Goal: Task Accomplishment & Management: Manage account settings

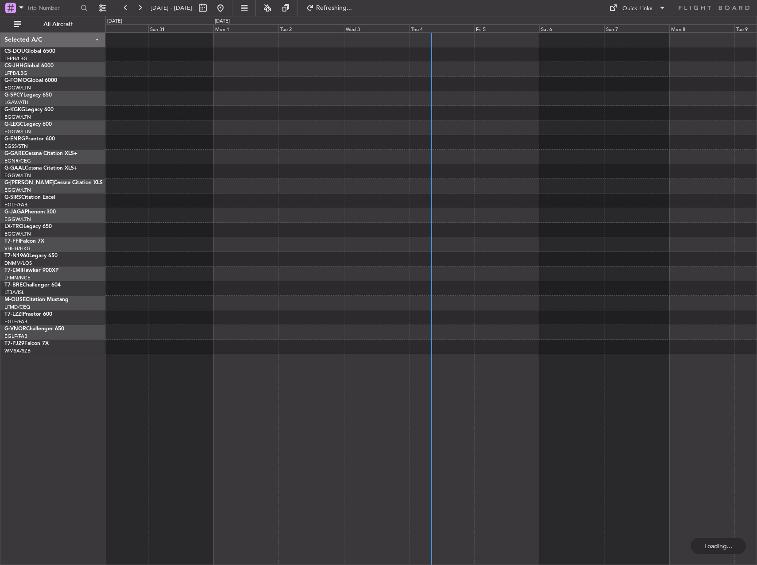
click at [531, 485] on div at bounding box center [431, 298] width 652 height 533
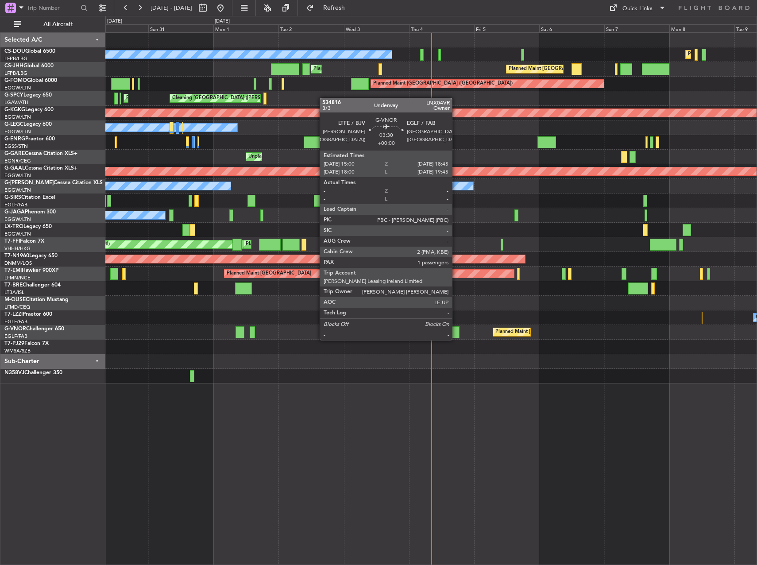
click at [456, 331] on div at bounding box center [454, 332] width 10 height 12
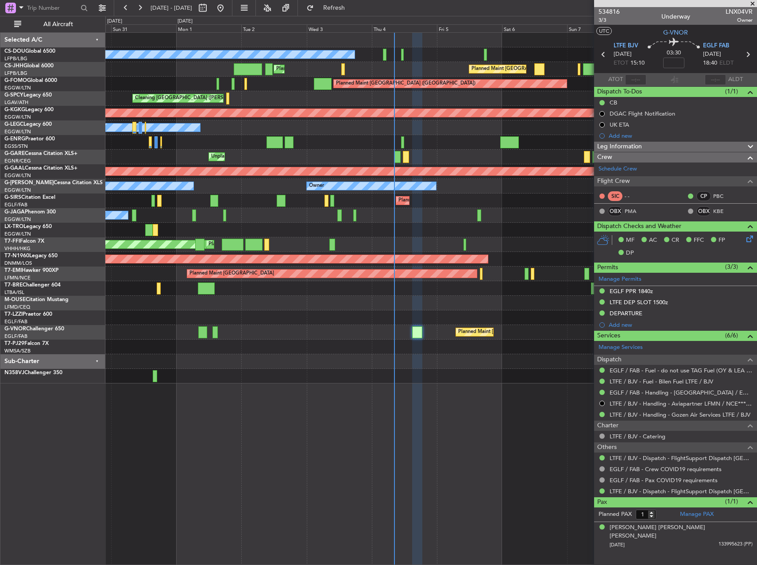
click at [441, 305] on div at bounding box center [430, 303] width 651 height 15
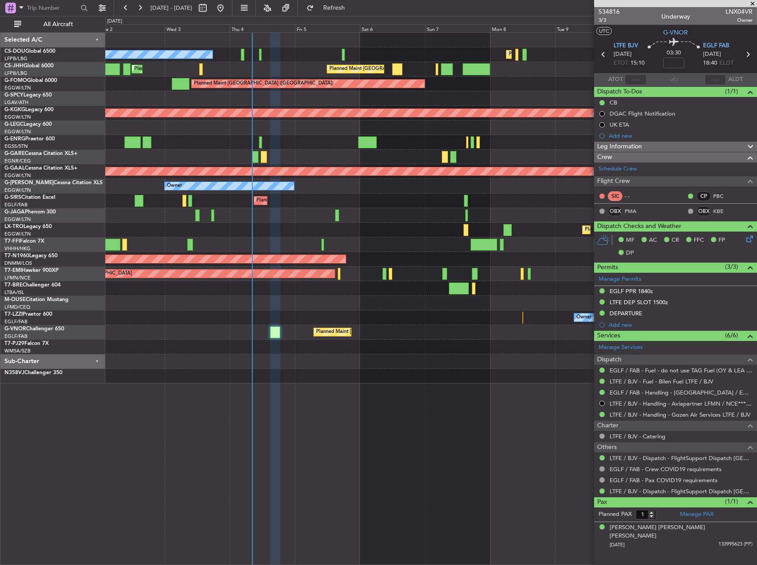
click at [407, 319] on div "Planned Maint [GEOGRAPHIC_DATA] ([GEOGRAPHIC_DATA]) No Crew Planned Maint [GEOG…" at bounding box center [430, 208] width 651 height 351
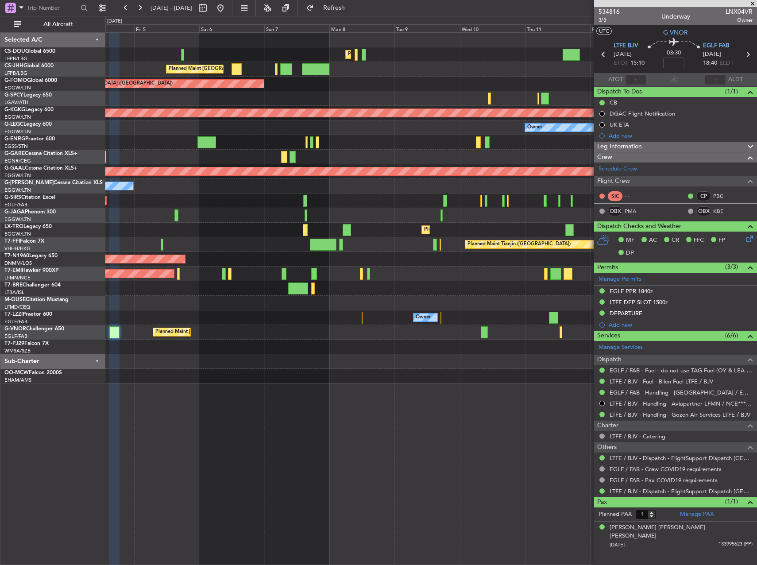
click at [495, 319] on div "Planned Maint [GEOGRAPHIC_DATA] ([GEOGRAPHIC_DATA]) Planned Maint [GEOGRAPHIC_D…" at bounding box center [430, 208] width 651 height 351
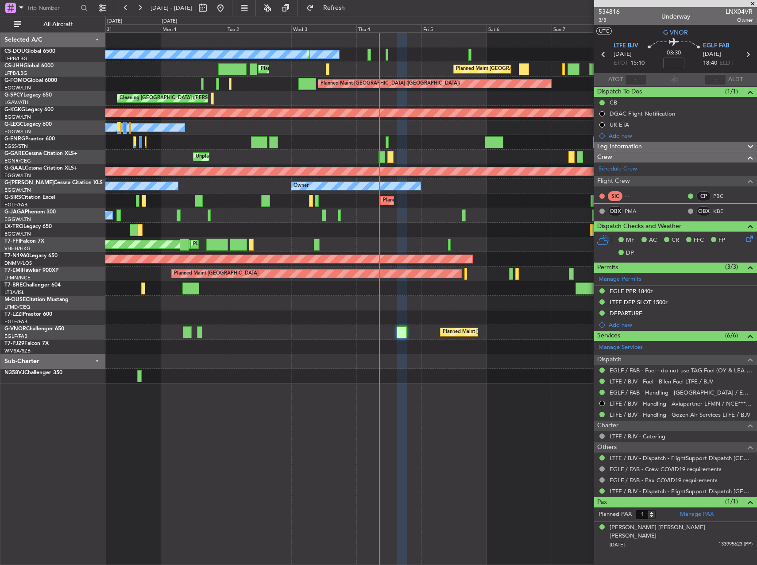
click at [555, 473] on div "No Crew Planned Maint [GEOGRAPHIC_DATA] ([GEOGRAPHIC_DATA]) Planned Maint [GEOG…" at bounding box center [431, 298] width 652 height 533
click at [749, 3] on span at bounding box center [752, 4] width 9 height 8
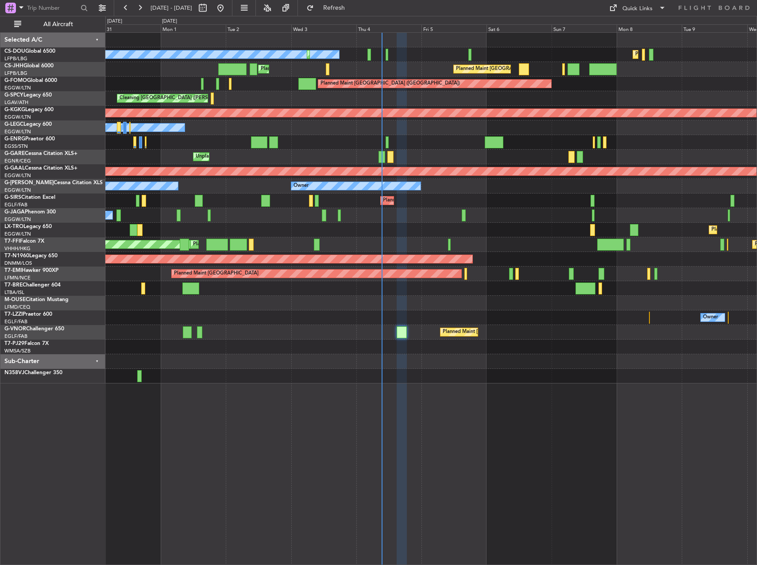
type input "0"
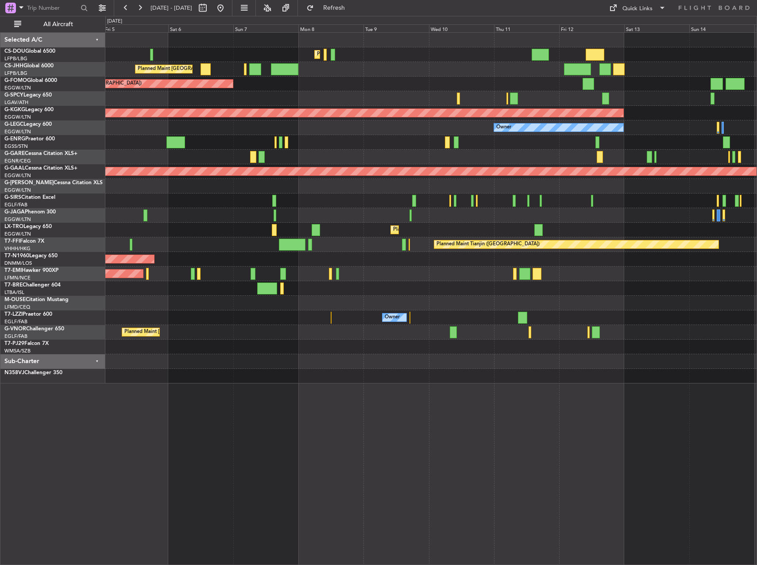
click at [227, 212] on div at bounding box center [430, 215] width 651 height 15
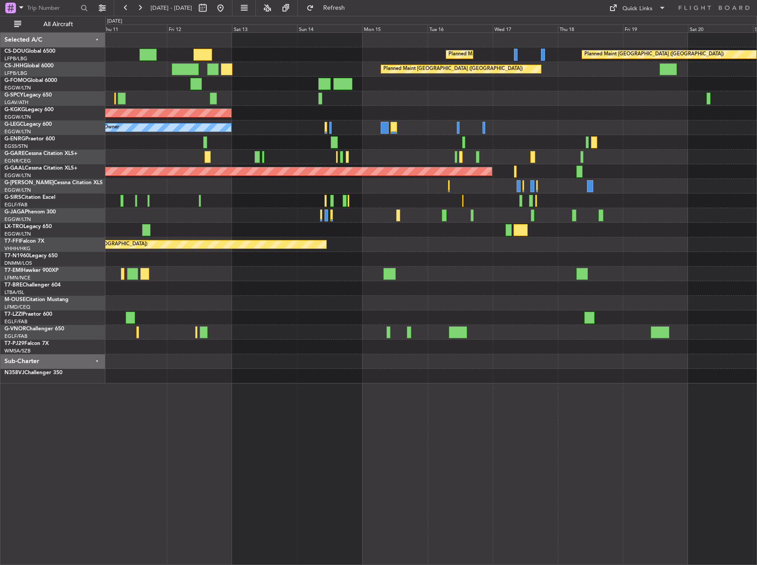
click at [311, 224] on div "Planned Maint Dusseldorf" at bounding box center [430, 230] width 651 height 15
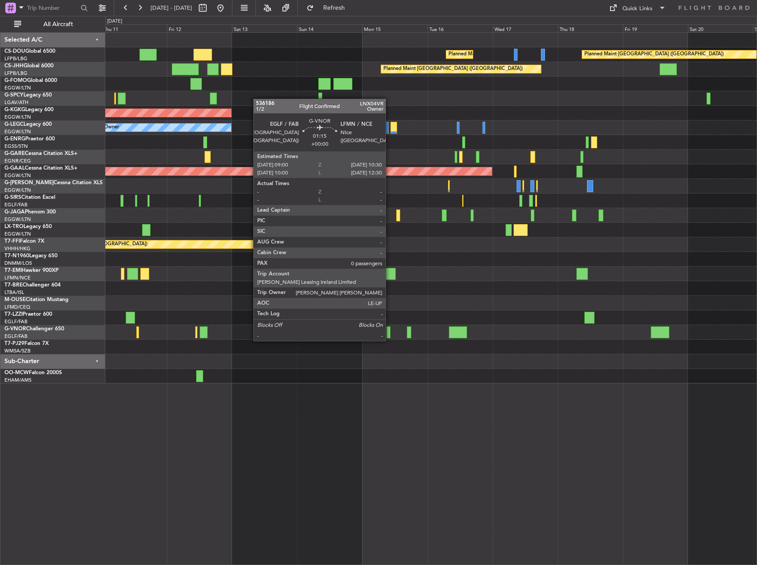
click at [390, 332] on div at bounding box center [388, 332] width 4 height 12
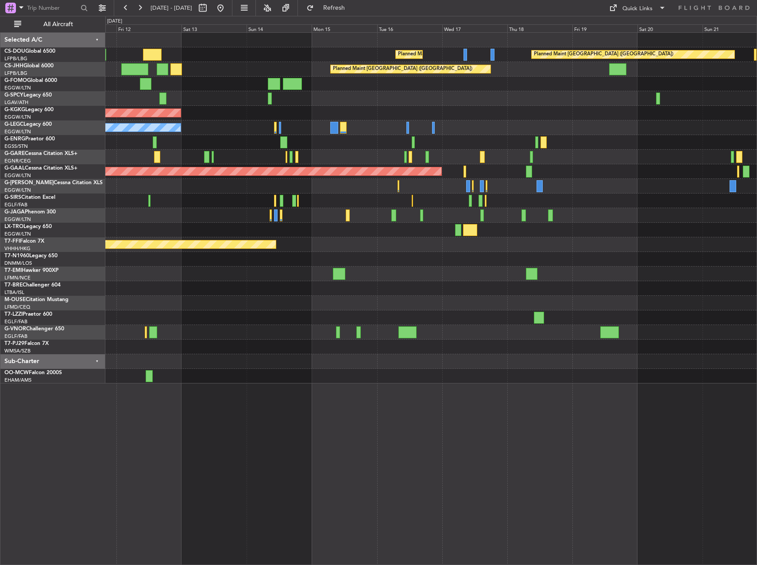
click at [391, 336] on div at bounding box center [430, 332] width 651 height 15
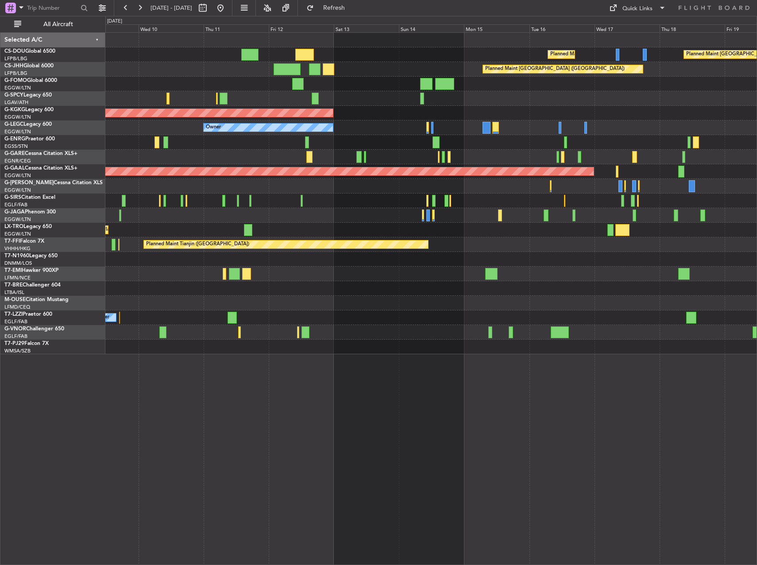
click at [641, 317] on div "Planned Maint [GEOGRAPHIC_DATA] ([GEOGRAPHIC_DATA]) Planned Maint [GEOGRAPHIC_D…" at bounding box center [430, 193] width 651 height 321
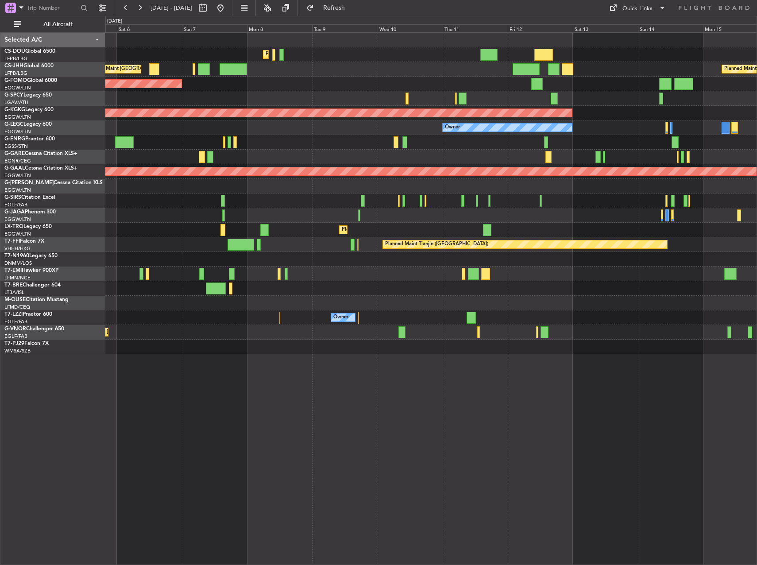
click at [521, 288] on div "Planned Maint [GEOGRAPHIC_DATA] ([GEOGRAPHIC_DATA]) Planned Maint [GEOGRAPHIC_D…" at bounding box center [430, 193] width 651 height 321
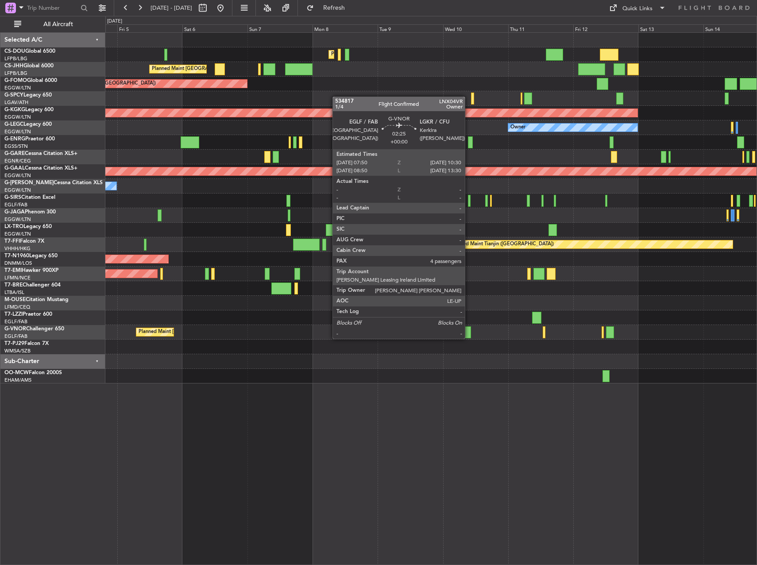
click at [469, 329] on div at bounding box center [468, 332] width 8 height 12
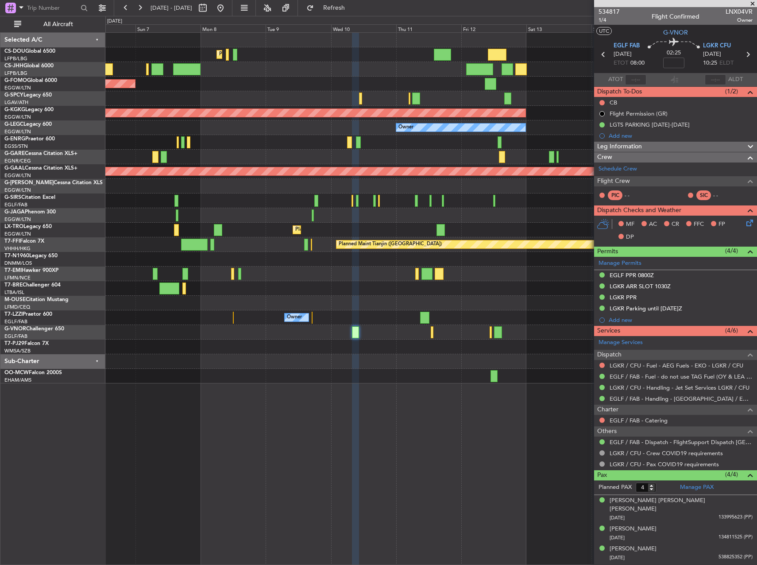
click at [351, 356] on div "Planned Maint [GEOGRAPHIC_DATA] ([GEOGRAPHIC_DATA]) Planned Maint [GEOGRAPHIC_D…" at bounding box center [430, 208] width 651 height 351
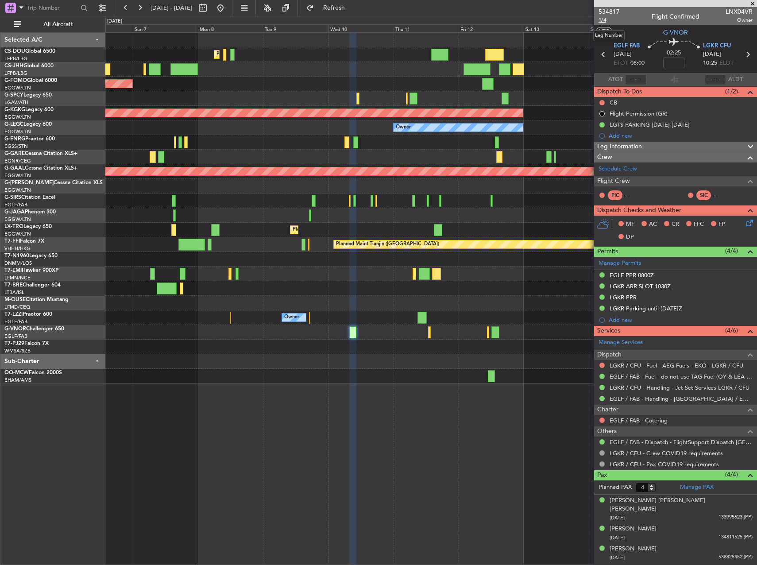
click at [601, 18] on span "1/4" at bounding box center [608, 20] width 21 height 8
click at [660, 443] on link "EGLF / FAB - Dispatch - FlightSupport Dispatch [GEOGRAPHIC_DATA]" at bounding box center [681, 442] width 143 height 8
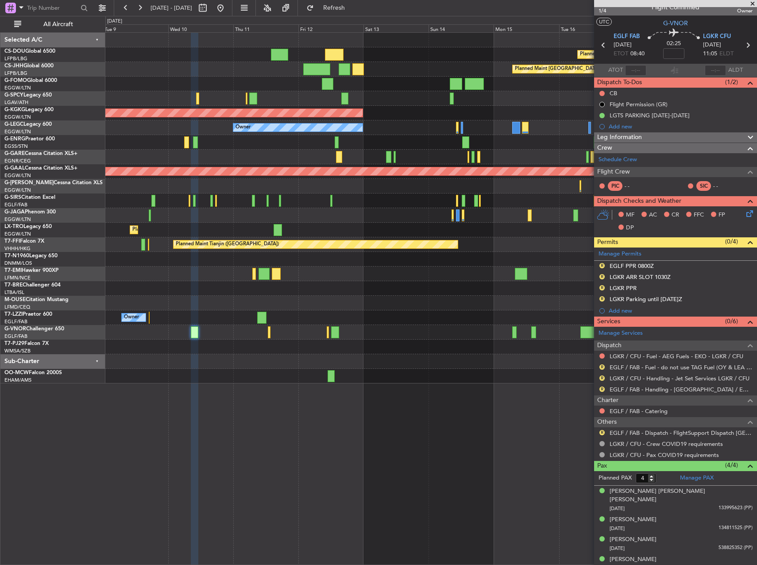
click at [344, 257] on div at bounding box center [430, 259] width 651 height 15
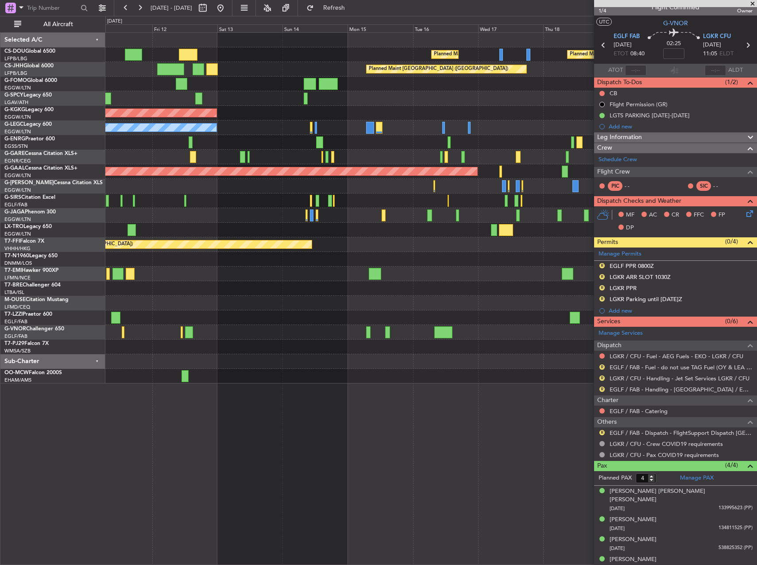
click at [358, 348] on div at bounding box center [430, 347] width 651 height 15
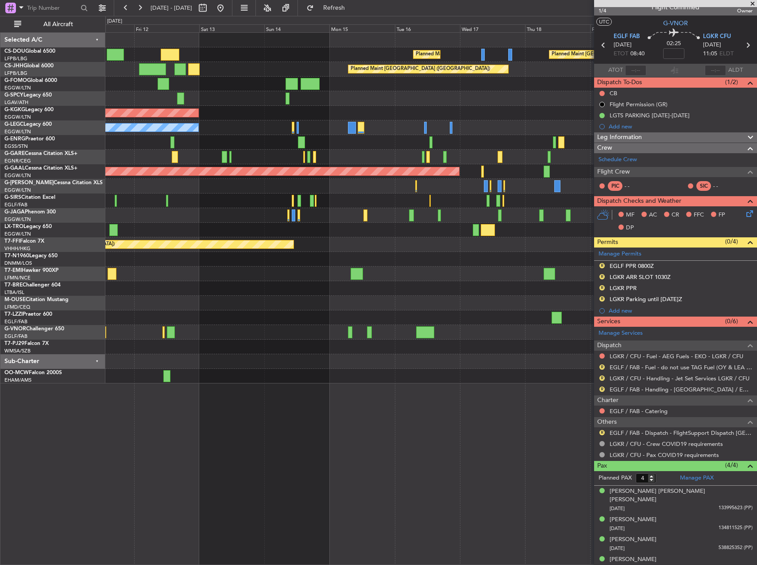
click at [353, 332] on div at bounding box center [430, 332] width 651 height 15
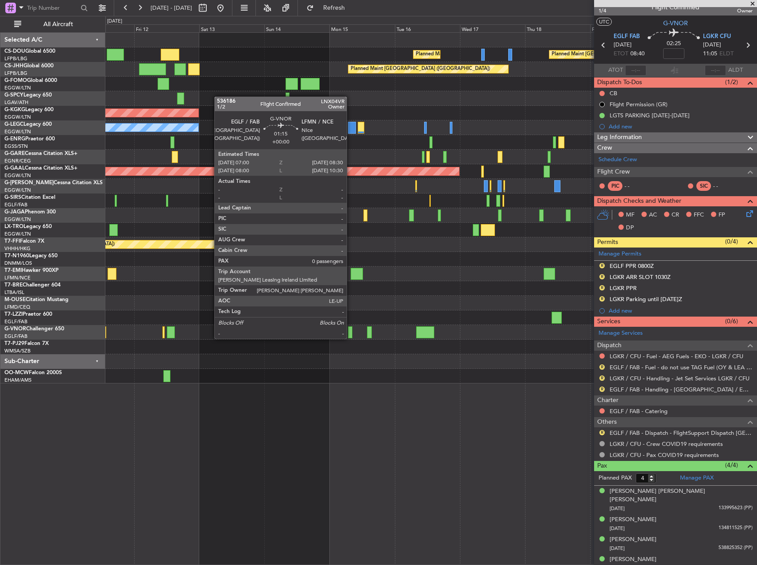
click at [351, 330] on div at bounding box center [350, 332] width 4 height 12
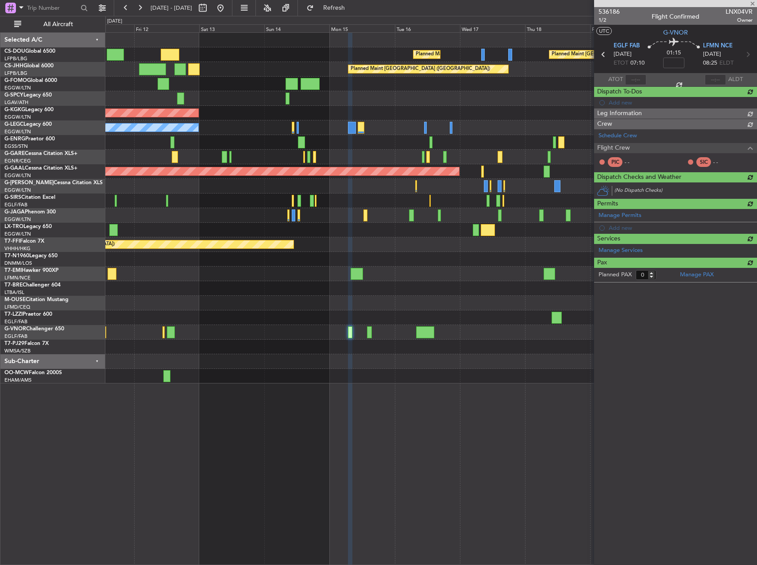
scroll to position [0, 0]
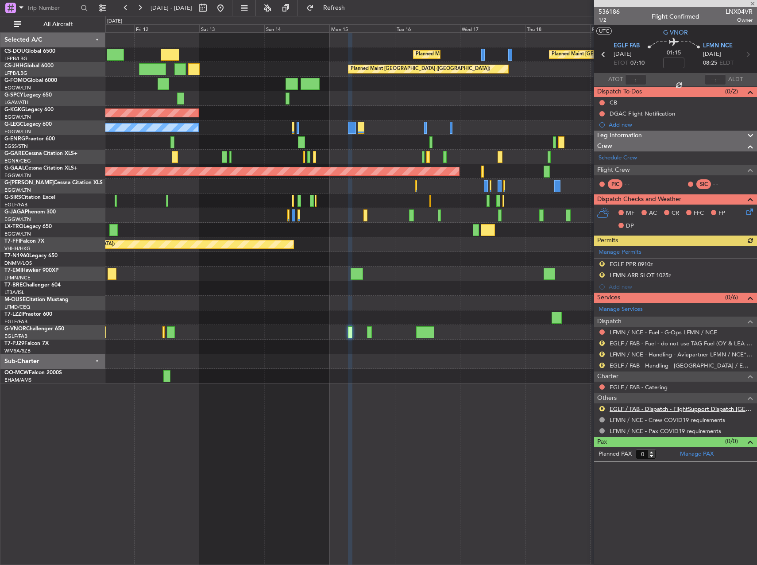
click at [648, 406] on link "EGLF / FAB - Dispatch - FlightSupport Dispatch [GEOGRAPHIC_DATA]" at bounding box center [681, 409] width 143 height 8
click at [228, 13] on button at bounding box center [220, 8] width 14 height 14
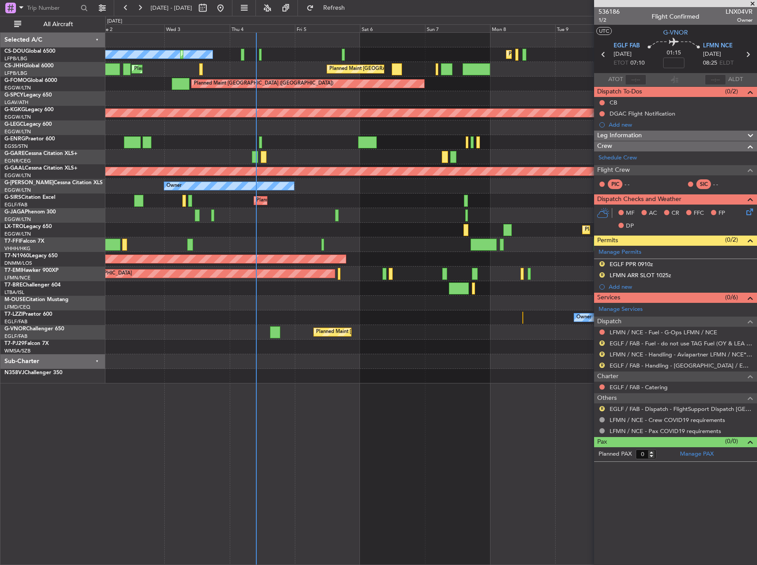
click at [287, 361] on div "No Crew Planned Maint [GEOGRAPHIC_DATA] ([GEOGRAPHIC_DATA]) Planned Maint [GEOG…" at bounding box center [430, 208] width 651 height 351
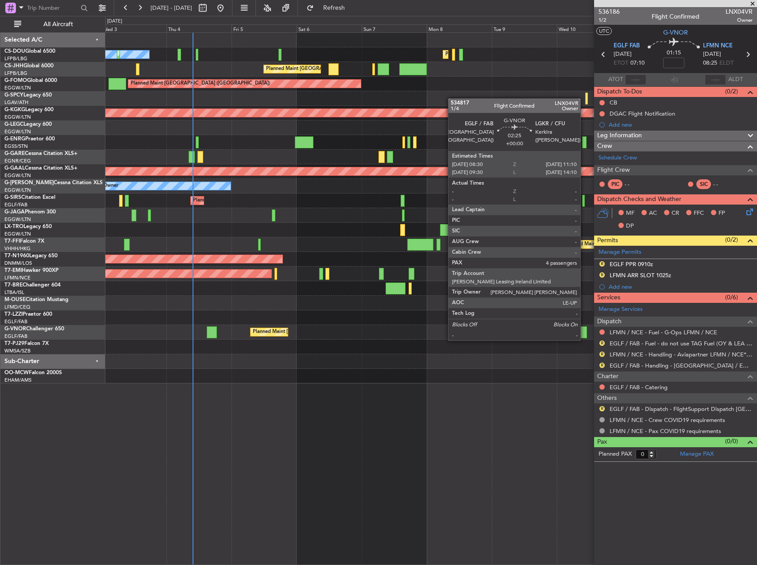
click at [584, 332] on div at bounding box center [584, 332] width 8 height 12
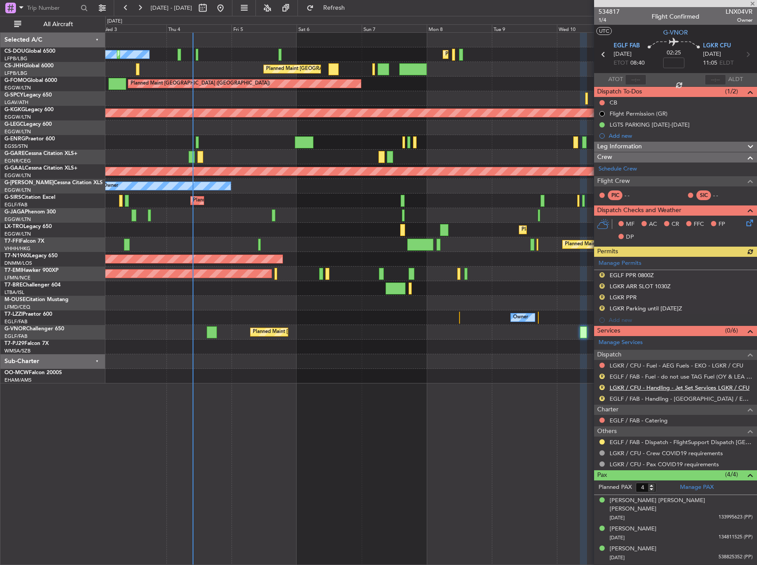
click at [665, 388] on link "LGKR / CFU - Handling - Jet Set Services LGKR / CFU" at bounding box center [680, 388] width 140 height 8
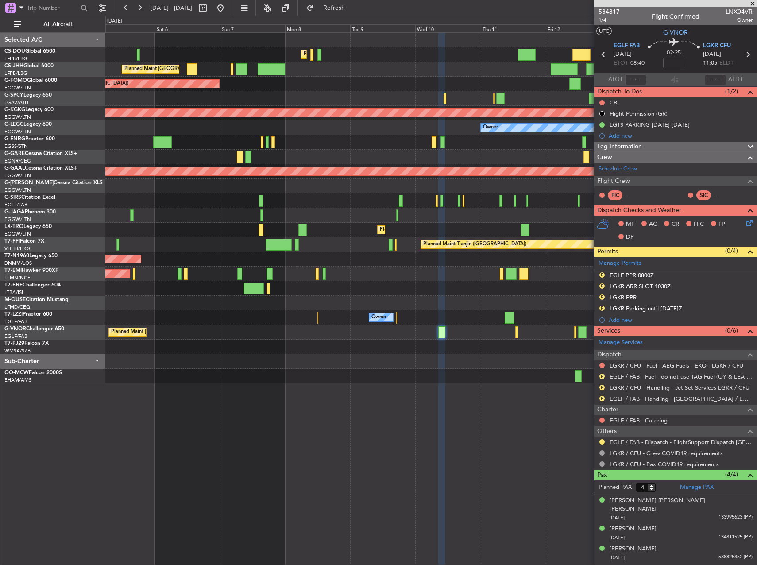
click at [321, 308] on div at bounding box center [430, 303] width 651 height 15
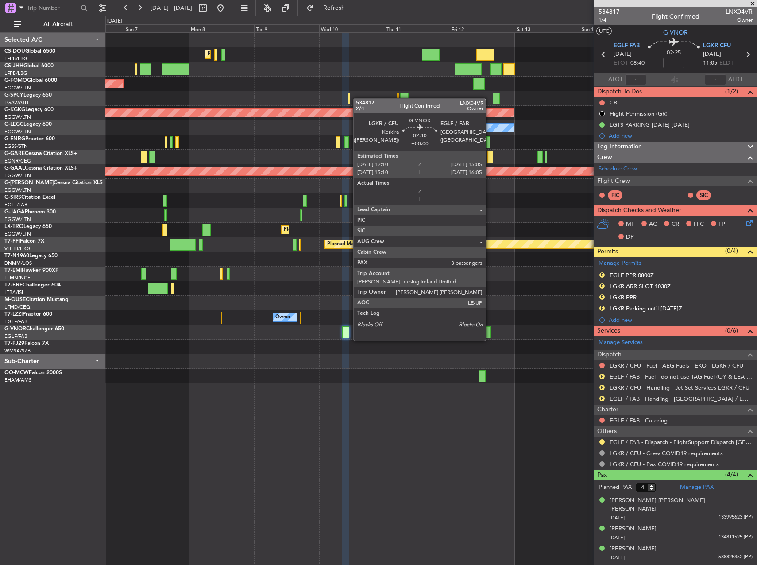
click at [490, 331] on div at bounding box center [486, 332] width 8 height 12
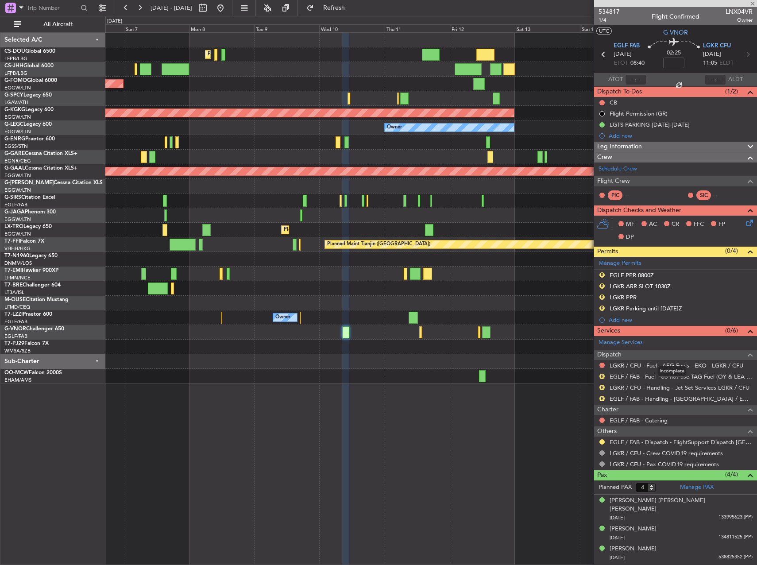
type input "3"
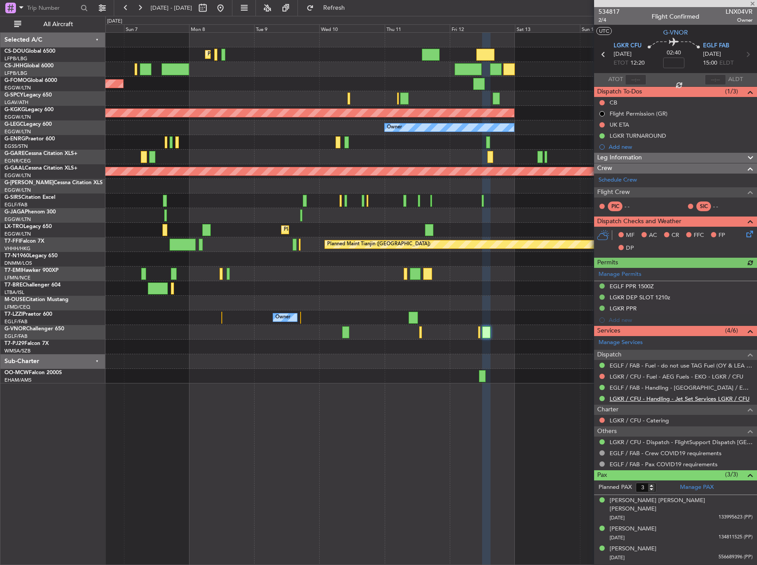
click at [673, 397] on link "LGKR / CFU - Handling - Jet Set Services LGKR / CFU" at bounding box center [680, 399] width 140 height 8
click at [650, 440] on link "LGKR / CFU - Dispatch - FlightSupport Dispatch [GEOGRAPHIC_DATA]" at bounding box center [681, 442] width 143 height 8
click at [337, 4] on button "Refresh" at bounding box center [328, 8] width 53 height 14
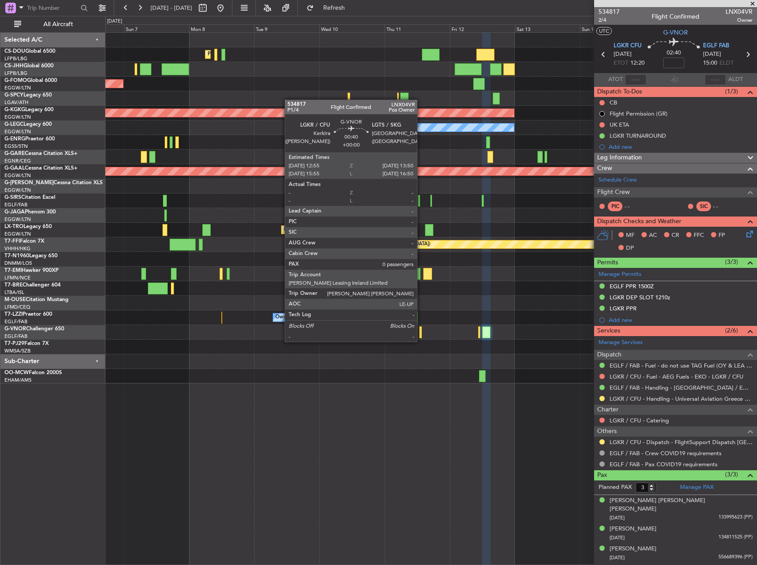
click at [421, 333] on div at bounding box center [420, 332] width 3 height 12
